Goal: Check status: Check status

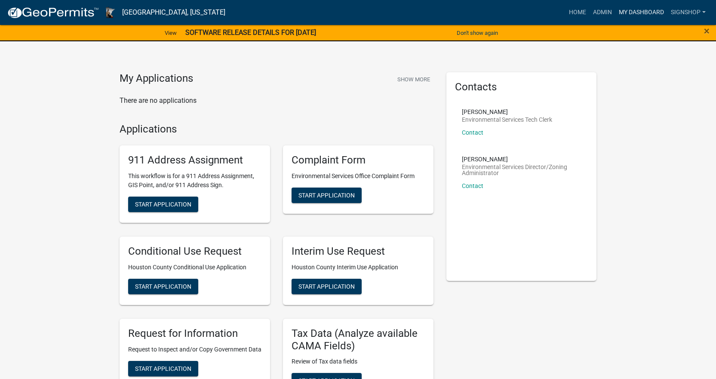
click at [641, 14] on link "My Dashboard" at bounding box center [641, 12] width 52 height 16
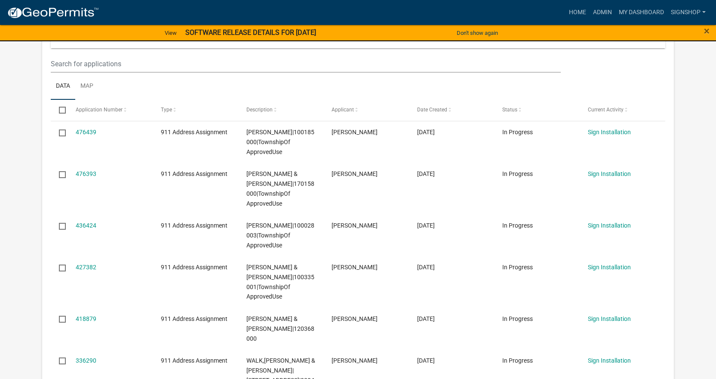
scroll to position [129, 0]
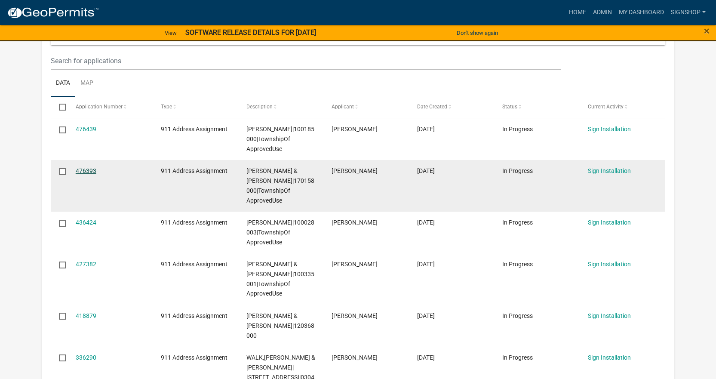
click at [84, 172] on link "476393" at bounding box center [86, 170] width 21 height 7
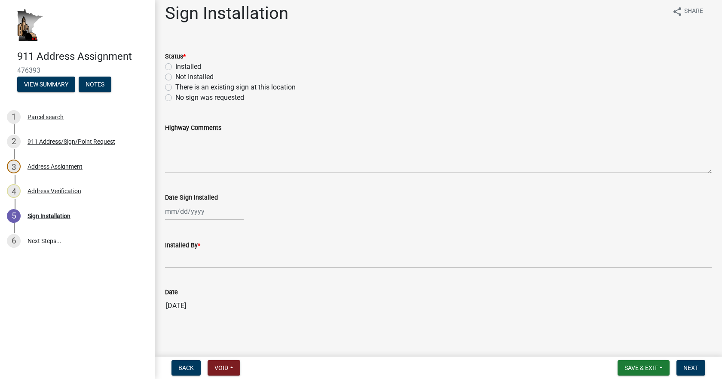
scroll to position [9, 0]
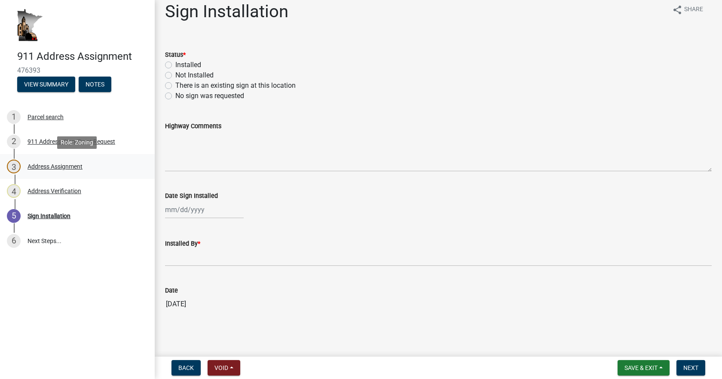
click at [31, 164] on div "Address Assignment" at bounding box center [55, 166] width 55 height 6
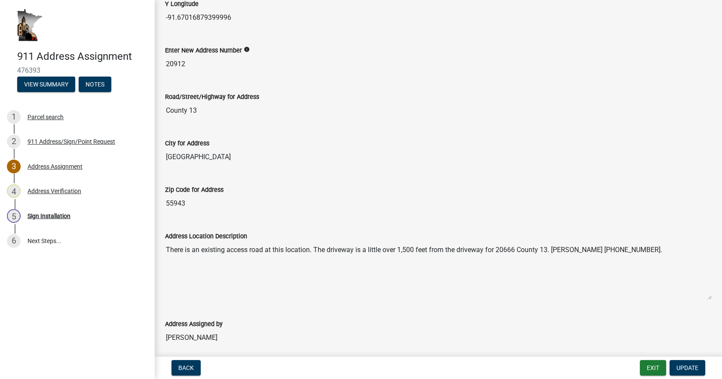
scroll to position [222, 0]
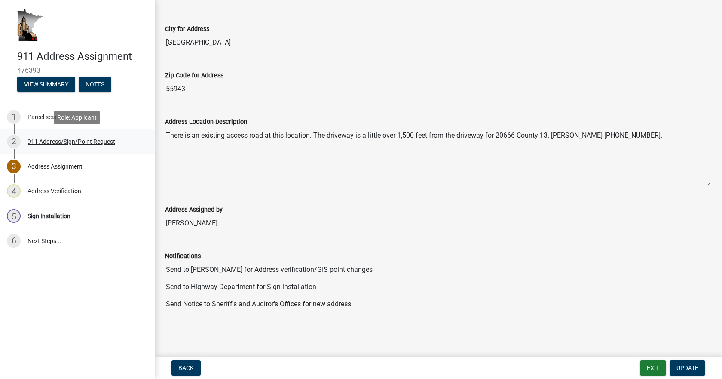
click at [40, 142] on div "911 Address/Sign/Point Request" at bounding box center [72, 141] width 88 height 6
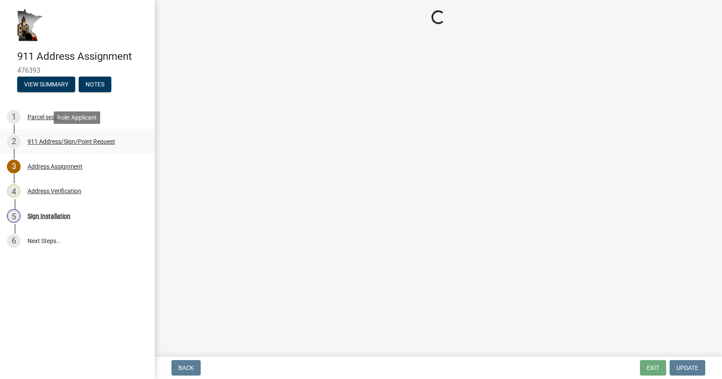
scroll to position [0, 0]
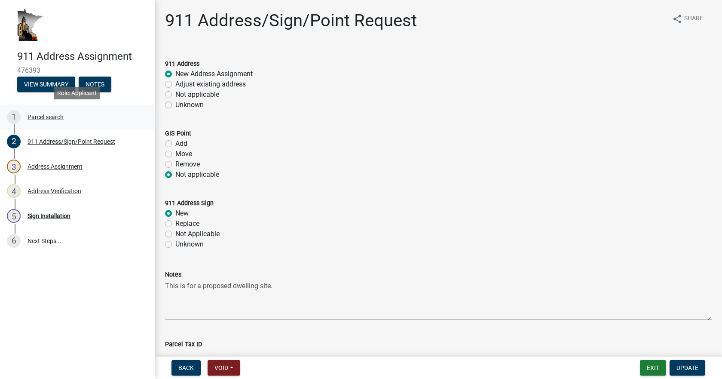
click at [42, 119] on div "Parcel search" at bounding box center [46, 117] width 36 height 6
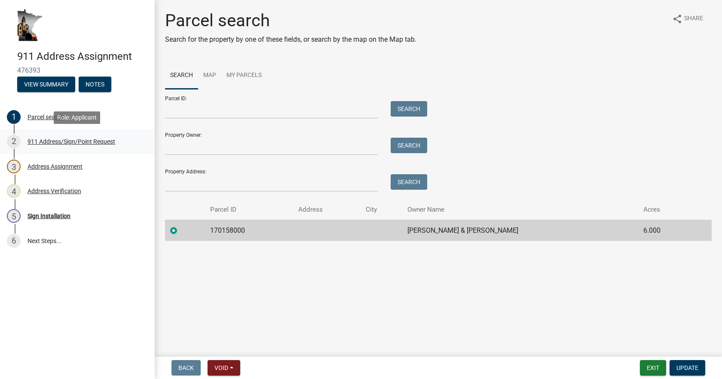
click at [45, 141] on div "911 Address/Sign/Point Request" at bounding box center [72, 141] width 88 height 6
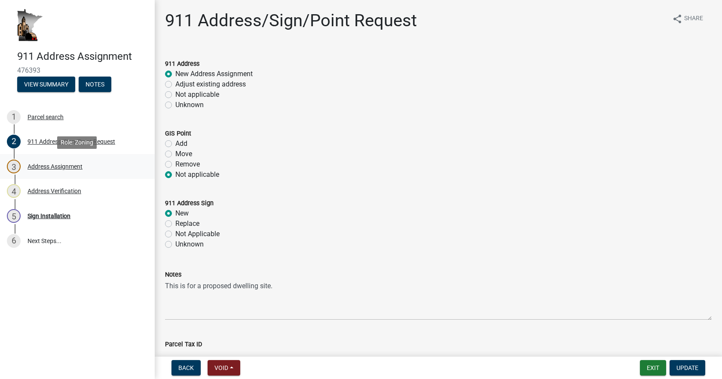
click at [52, 169] on div "Address Assignment" at bounding box center [55, 166] width 55 height 6
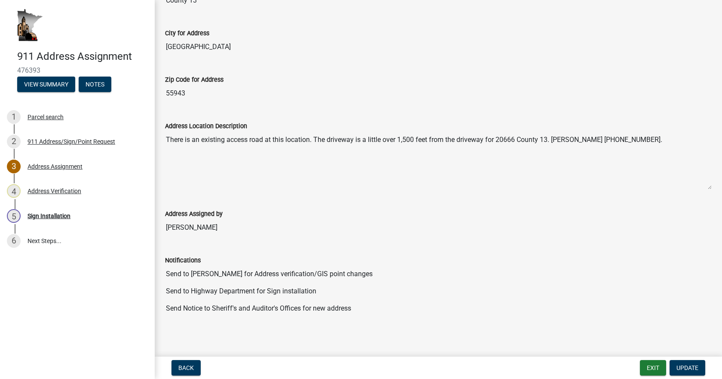
scroll to position [222, 0]
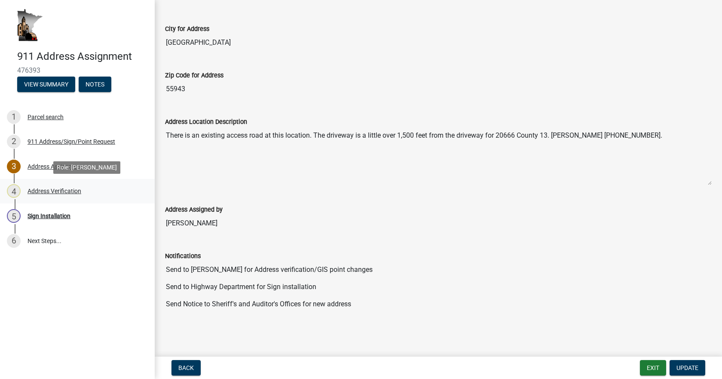
click at [48, 194] on div "4 Address Verification" at bounding box center [74, 191] width 134 height 14
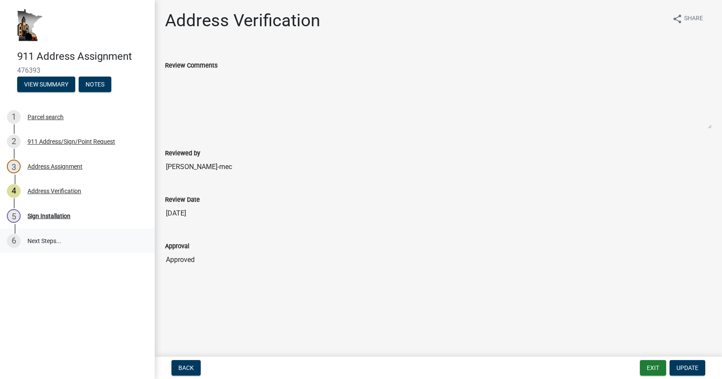
click at [40, 239] on link "6 Next Steps..." at bounding box center [77, 240] width 155 height 25
click at [31, 83] on button "View Summary" at bounding box center [46, 84] width 58 height 15
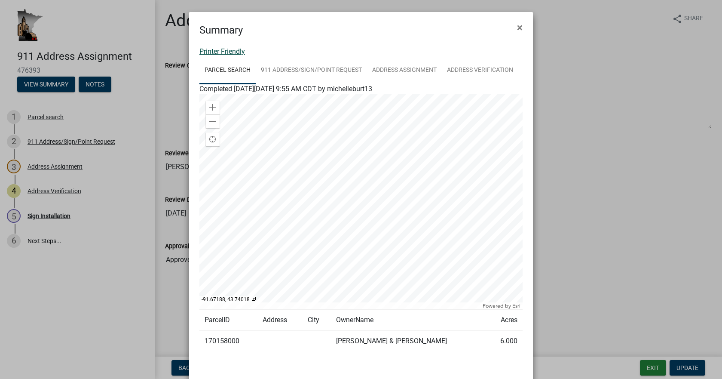
click at [225, 54] on link "Printer Friendly" at bounding box center [222, 51] width 46 height 8
click at [519, 31] on span "×" at bounding box center [520, 27] width 6 height 12
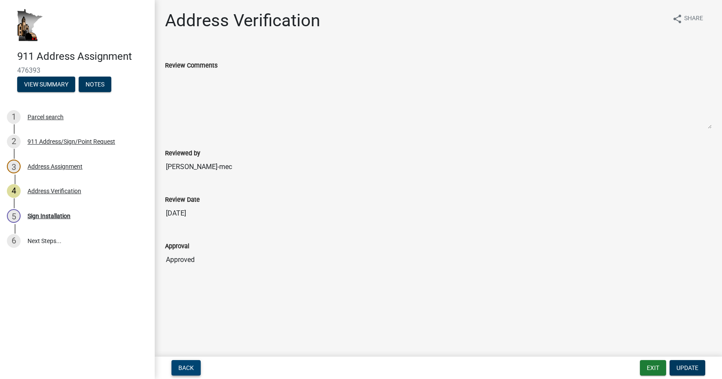
click at [174, 368] on button "Back" at bounding box center [186, 367] width 29 height 15
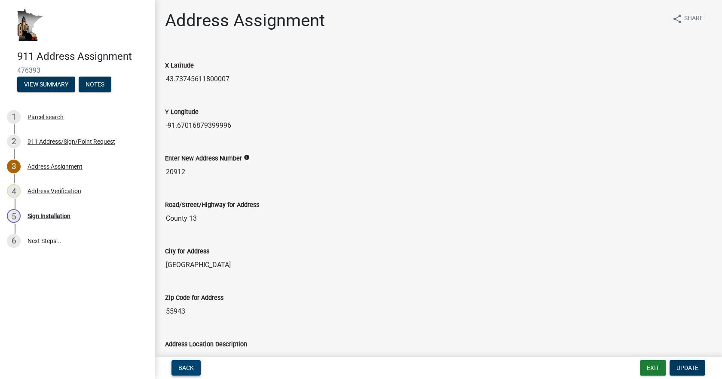
click at [196, 369] on button "Back" at bounding box center [186, 367] width 29 height 15
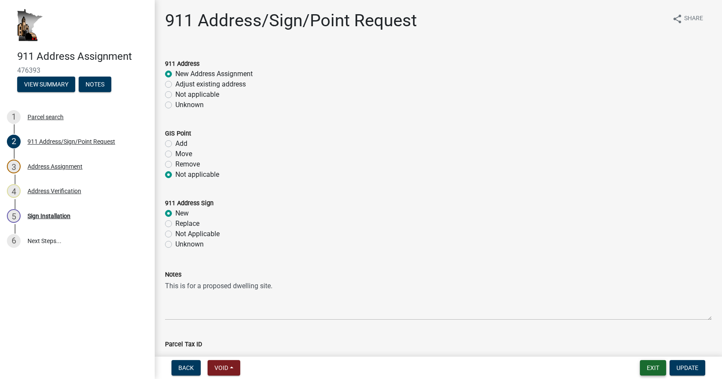
click at [650, 368] on button "Exit" at bounding box center [653, 367] width 26 height 15
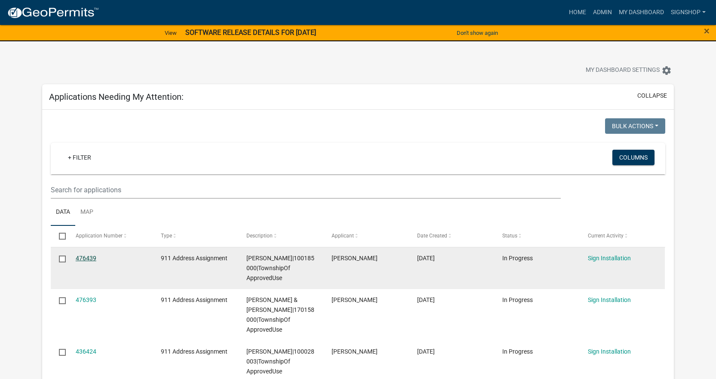
click at [85, 259] on link "476439" at bounding box center [86, 258] width 21 height 7
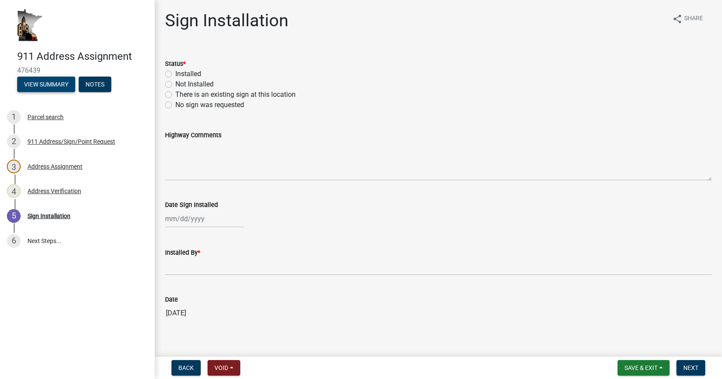
click at [42, 78] on button "View Summary" at bounding box center [46, 84] width 58 height 15
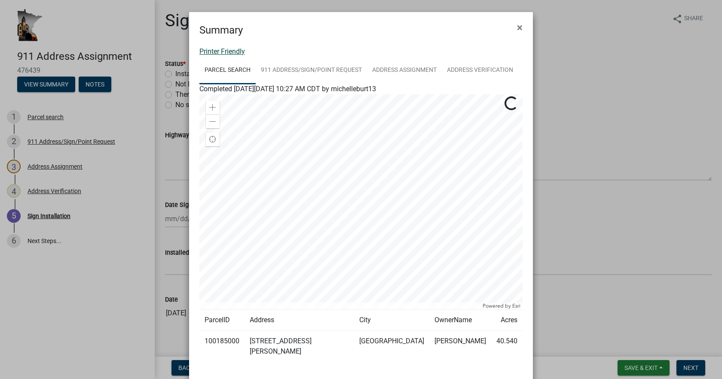
click at [222, 52] on link "Printer Friendly" at bounding box center [222, 51] width 46 height 8
drag, startPoint x: 515, startPoint y: 25, endPoint x: 487, endPoint y: 24, distance: 28.0
click at [517, 25] on span "×" at bounding box center [520, 27] width 6 height 12
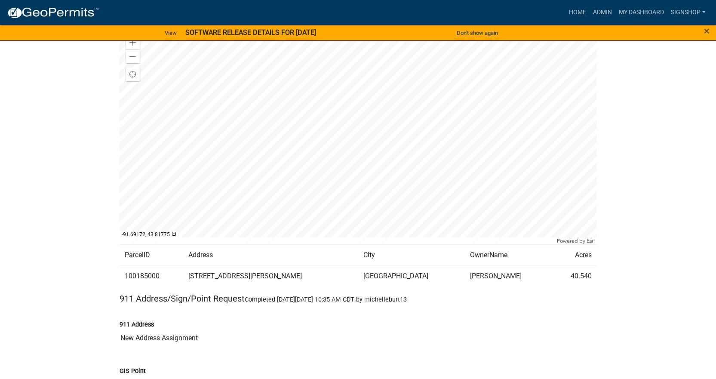
scroll to position [129, 0]
